Goal: Communication & Community: Answer question/provide support

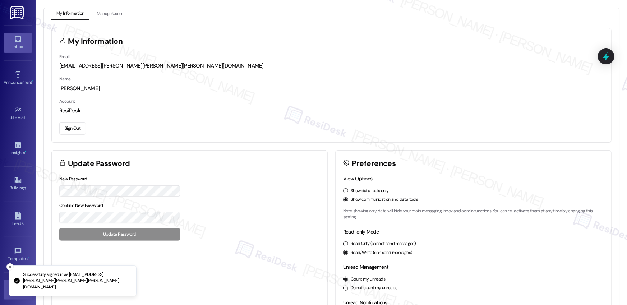
click at [18, 48] on div "Inbox" at bounding box center [18, 46] width 36 height 7
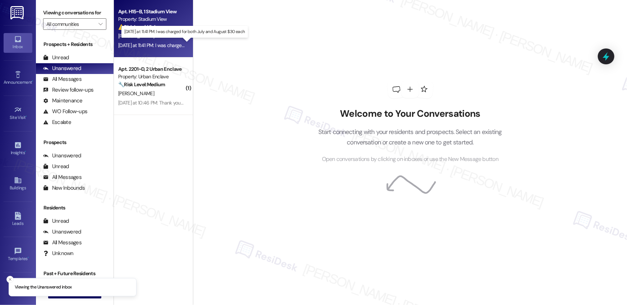
click at [140, 45] on div "Yesterday at 11:41 PM: I was charged for both July and August $30 each Yesterda…" at bounding box center [188, 45] width 141 height 6
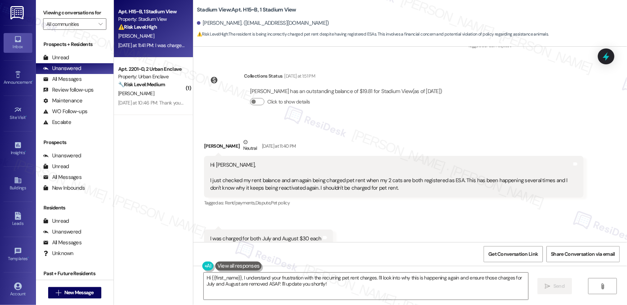
scroll to position [2098, 0]
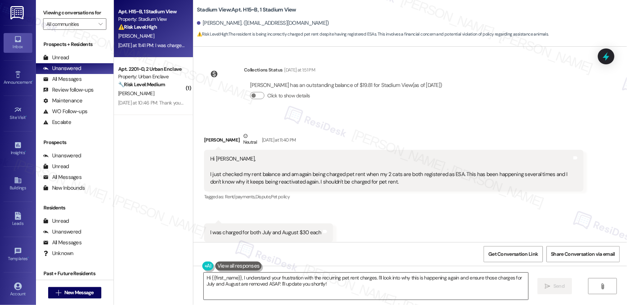
click at [320, 288] on textarea "Hi {{first_name}}, I understand your frustration with the recurring pet rent ch…" at bounding box center [366, 286] width 325 height 27
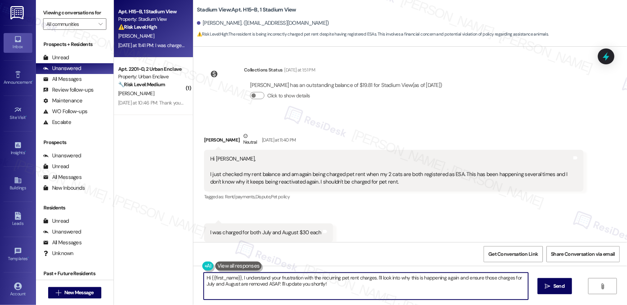
click at [320, 288] on textarea "Hi {{first_name}}, I understand your frustration with the recurring pet rent ch…" at bounding box center [366, 286] width 325 height 27
click at [325, 280] on textarea "Hi {{first_name}}, I understand your frustration with the recurring pet rent ch…" at bounding box center [366, 286] width 325 height 27
click at [324, 280] on textarea "Hi {{first_name}}, I understand your frustration with the recurring pet rent ch…" at bounding box center [366, 286] width 325 height 27
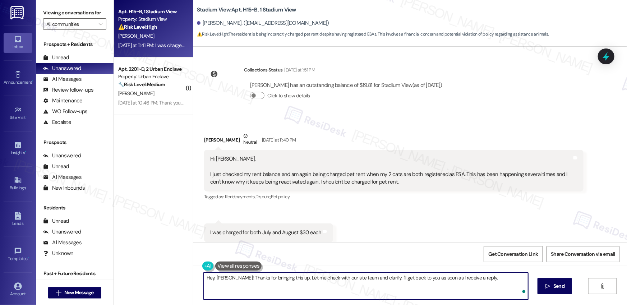
type textarea "Hey, Henry! Thanks for bringing this up. Let me check with our site team and cl…"
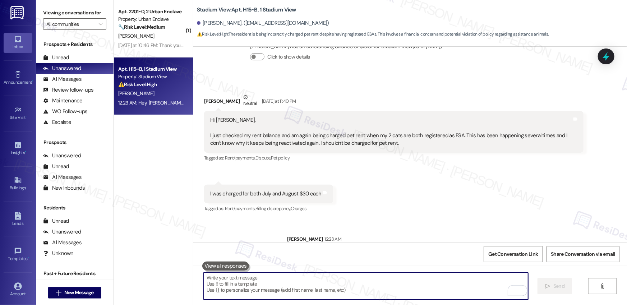
scroll to position [2148, 0]
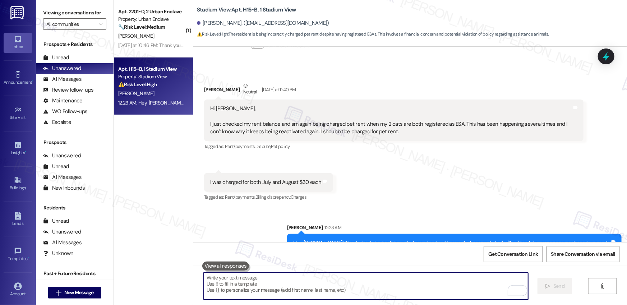
click at [266, 283] on textarea "To enrich screen reader interactions, please activate Accessibility in Grammarl…" at bounding box center [366, 286] width 325 height 27
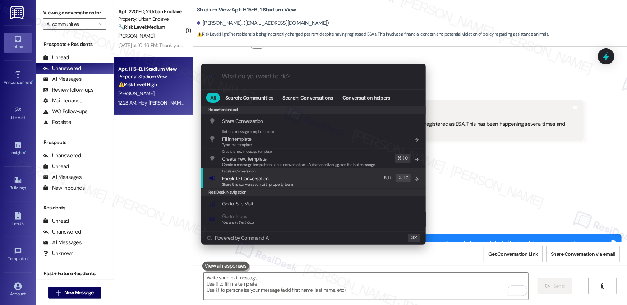
click at [260, 178] on span "Escalate Conversation" at bounding box center [245, 178] width 46 height 6
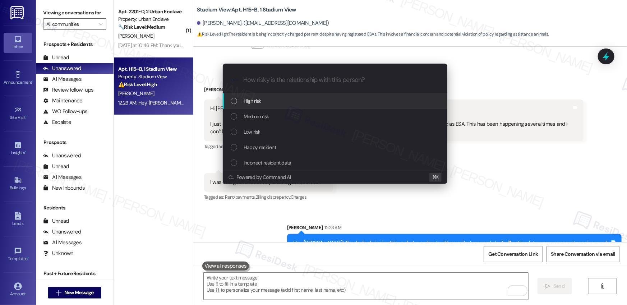
click at [274, 100] on div "High risk" at bounding box center [336, 101] width 210 height 8
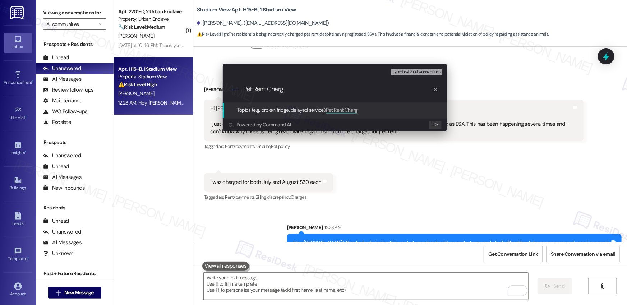
type input "Pet Rent Charge"
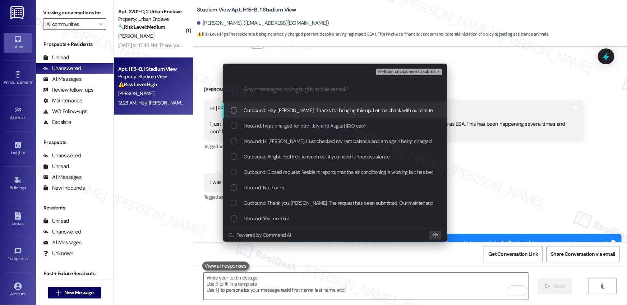
click at [273, 108] on span "Outbound: Hey, Henry! Thanks for bringing this up. Let me check with our site t…" at bounding box center [401, 110] width 315 height 8
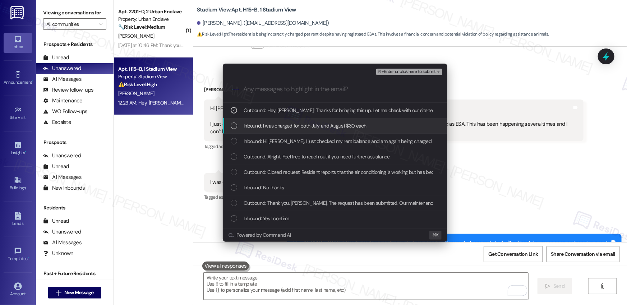
click at [270, 127] on span "Inbound: I was charged for both July and August $30 each" at bounding box center [305, 126] width 123 height 8
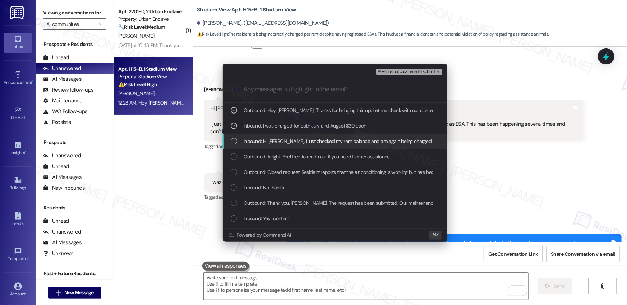
click at [266, 139] on span "Inbound: Hi Sarah, I just checked my rent balance and am again being charged pe…" at bounding box center [527, 141] width 567 height 8
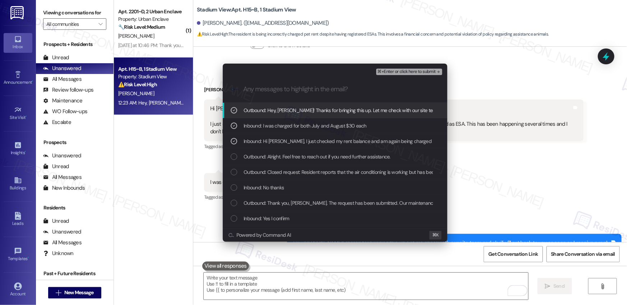
click at [409, 72] on span "⌘+Enter or click here to submit" at bounding box center [407, 71] width 58 height 5
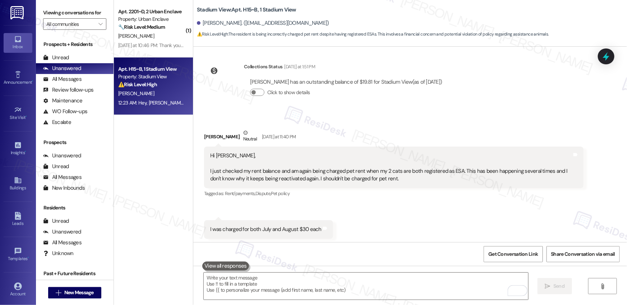
scroll to position [2098, 0]
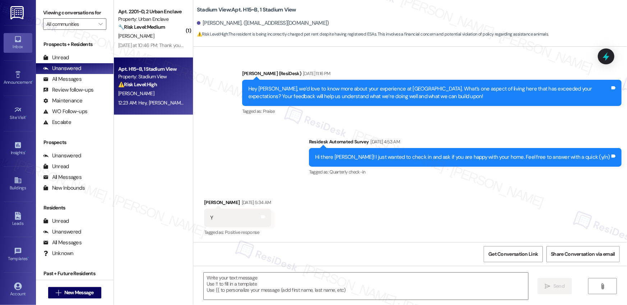
type textarea "Fetching suggested responses. Please feel free to read through the conversation…"
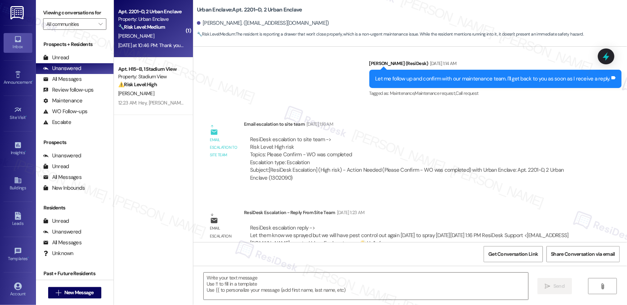
type textarea "Fetching suggested responses. Please feel free to read through the conversation…"
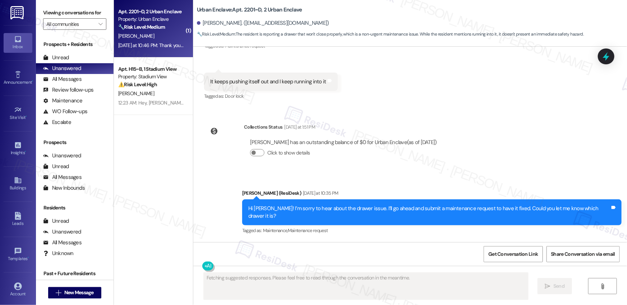
scroll to position [2311, 0]
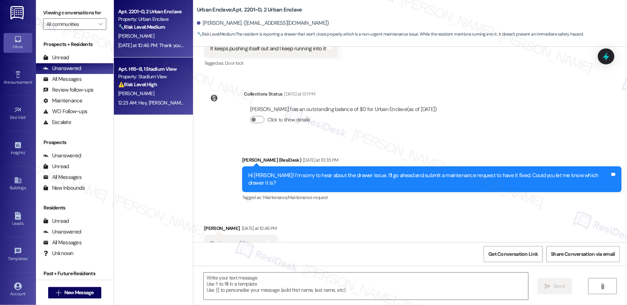
click at [164, 78] on div "Property: Stadium View" at bounding box center [151, 77] width 66 height 8
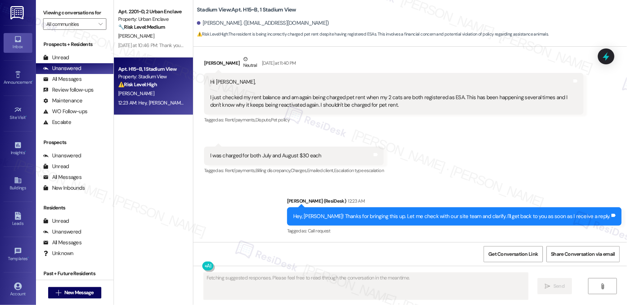
scroll to position [2159, 0]
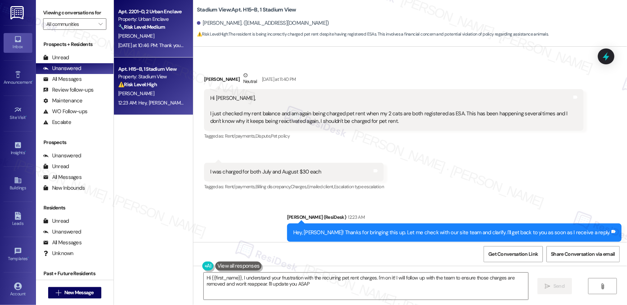
type textarea "Hi {{first_name}}, I understand your frustration with the recurring pet rent ch…"
click at [155, 38] on div "A. Medina" at bounding box center [152, 36] width 68 height 9
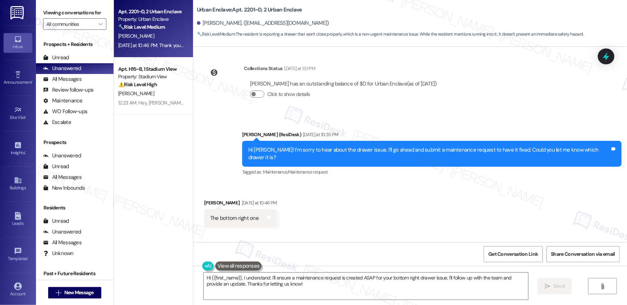
scroll to position [2380, 0]
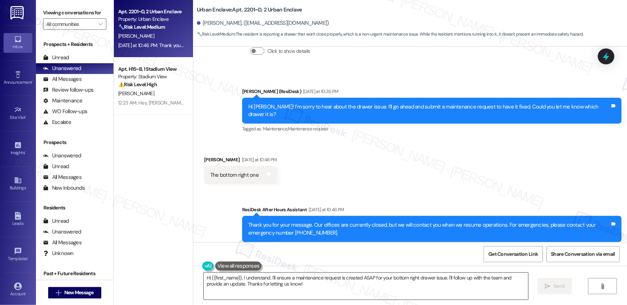
click at [247, 279] on textarea "Hi {{first_name}}, I understand. I'll ensure a maintenance request is created A…" at bounding box center [366, 286] width 325 height 27
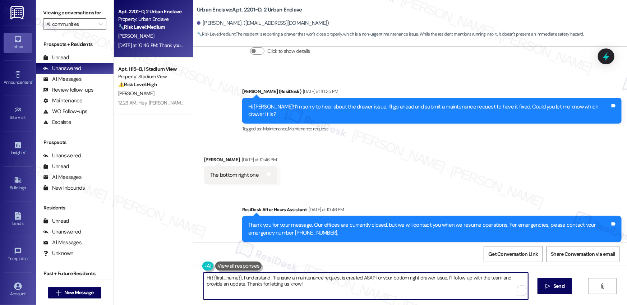
click at [247, 279] on textarea "Hi {{first_name}}, I understand. I'll ensure a maintenance request is created A…" at bounding box center [366, 286] width 325 height 27
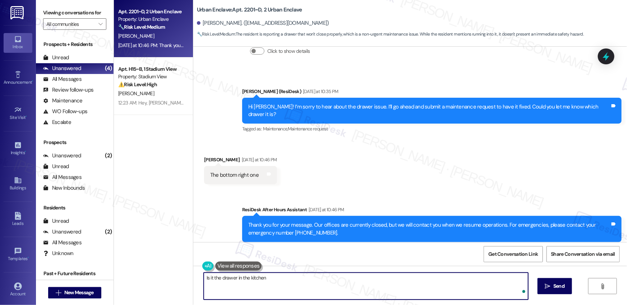
type textarea "Is it the drawer in the kitchen?"
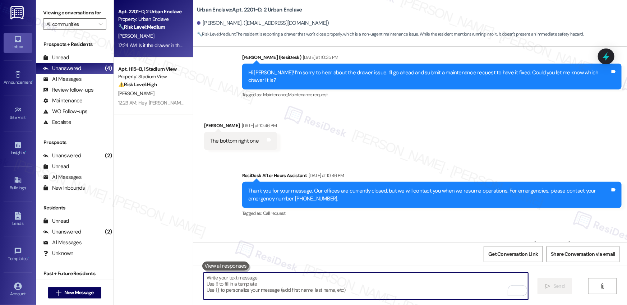
scroll to position [2430, 0]
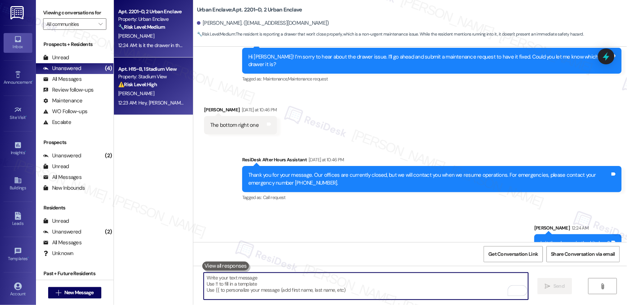
click at [164, 76] on div "Property: Stadium View" at bounding box center [151, 77] width 66 height 8
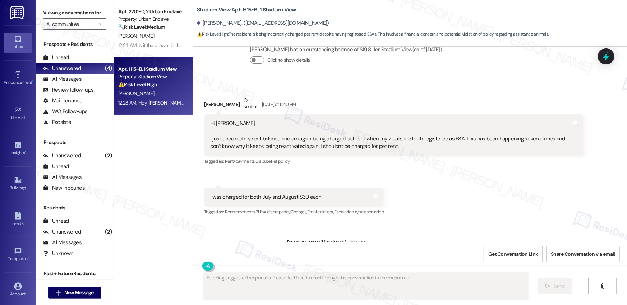
scroll to position [2239, 0]
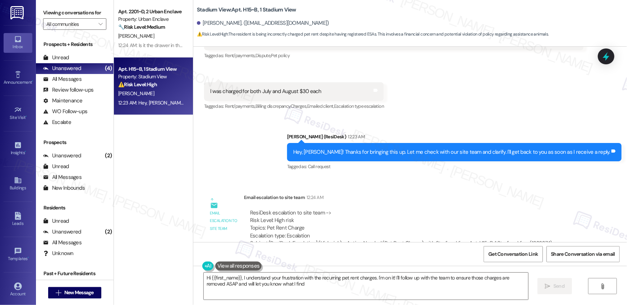
type textarea "Hi {{first_name}}, I understand your frustration with the recurring pet rent ch…"
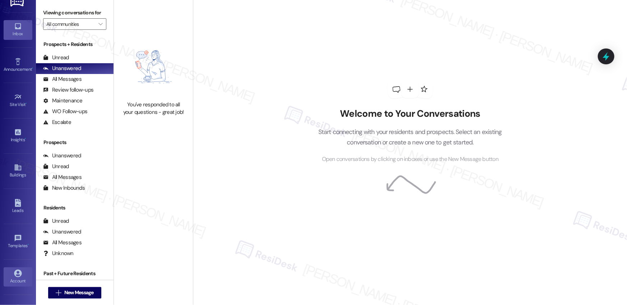
scroll to position [37, 0]
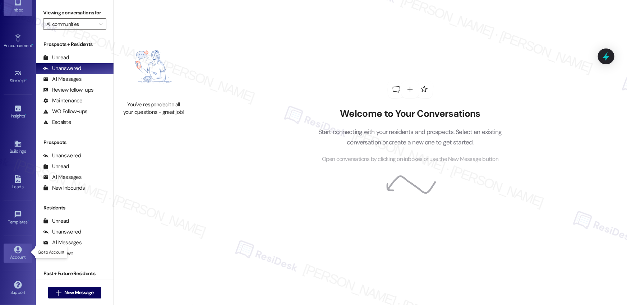
click at [15, 246] on icon at bounding box center [18, 250] width 8 height 8
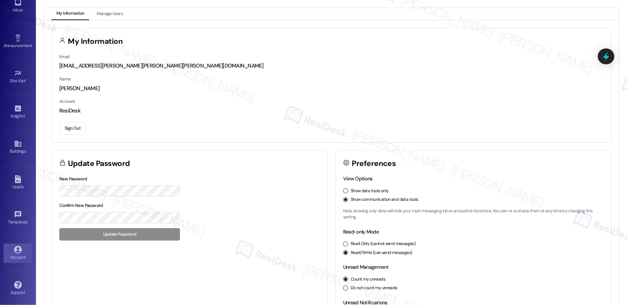
click at [72, 128] on button "Sign Out" at bounding box center [72, 128] width 27 height 13
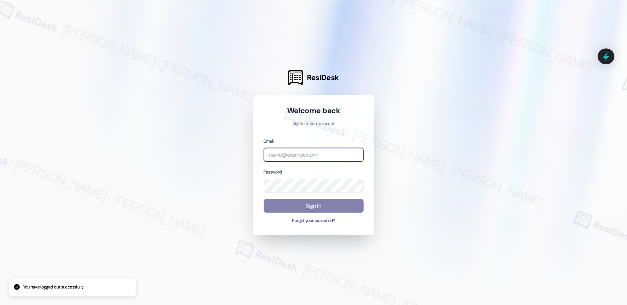
drag, startPoint x: 291, startPoint y: 156, endPoint x: 301, endPoint y: 157, distance: 9.8
click at [291, 156] on input "email" at bounding box center [314, 155] width 100 height 14
type input "automated-surveys-affinity_property-[PERSON_NAME].[PERSON_NAME].[PERSON_NAME]@a…"
